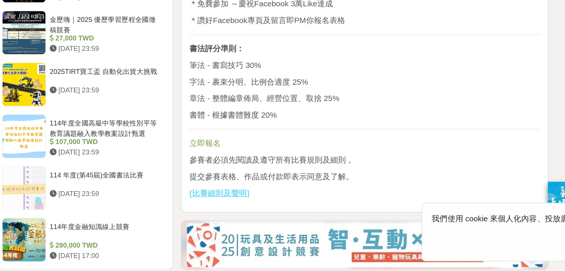
scroll to position [788, 0]
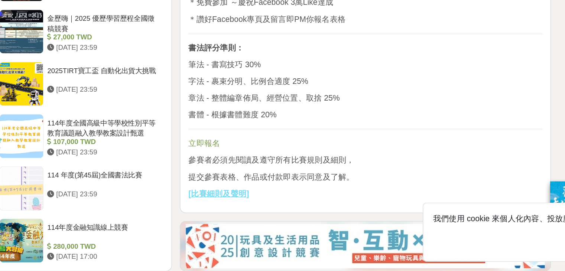
click at [262, 209] on u "比賽細則及聲明" at bounding box center [243, 212] width 42 height 6
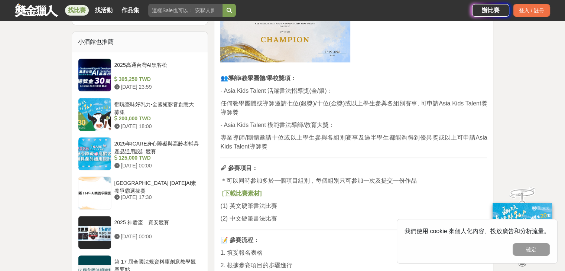
scroll to position [529, 0]
click at [248, 193] on u "[下載比賽素材]" at bounding box center [242, 193] width 40 height 6
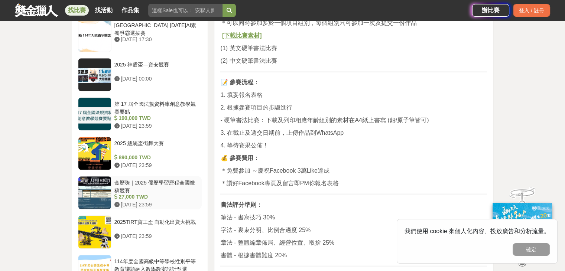
scroll to position [824, 0]
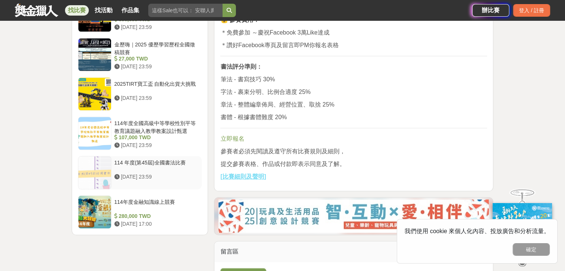
click at [115, 179] on div "[DATE] 23:59" at bounding box center [156, 177] width 85 height 8
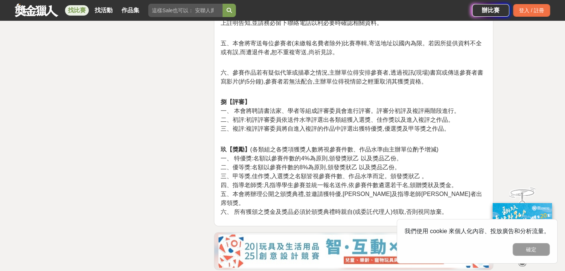
scroll to position [1264, 0]
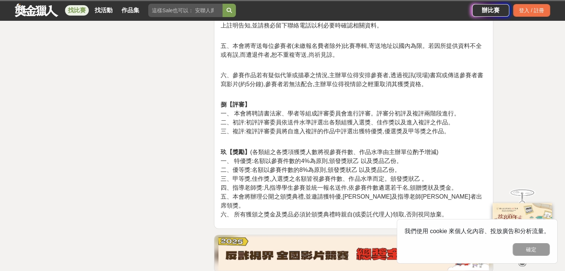
scroll to position [1262, 0]
